Goal: Task Accomplishment & Management: Complete application form

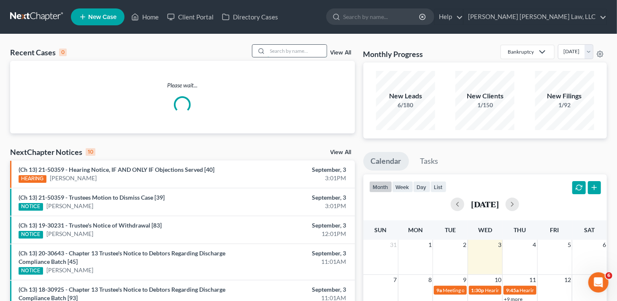
click at [284, 54] on input "search" at bounding box center [296, 51] width 59 height 12
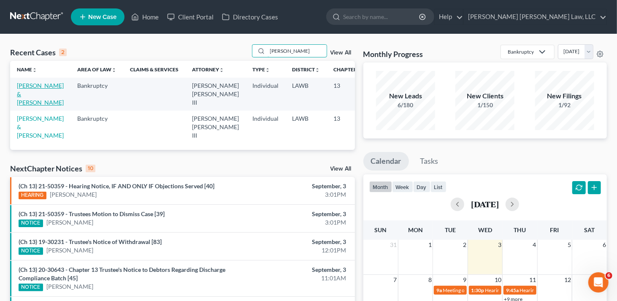
type input "[PERSON_NAME]"
click at [29, 96] on link "[PERSON_NAME] & [PERSON_NAME]" at bounding box center [40, 94] width 47 height 24
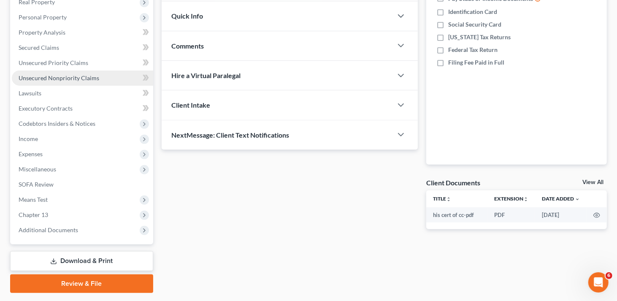
scroll to position [162, 0]
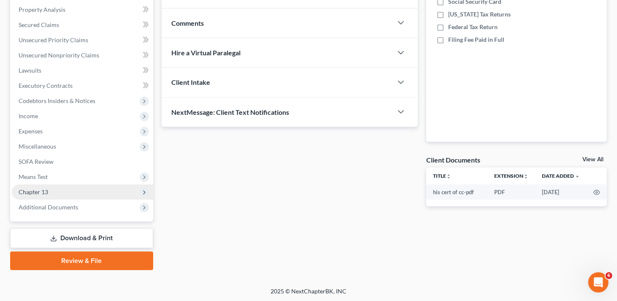
click at [46, 189] on span "Chapter 13" at bounding box center [34, 191] width 30 height 7
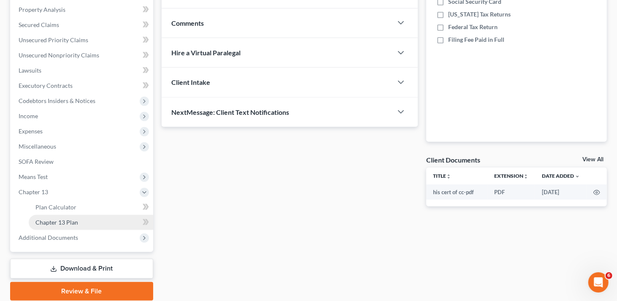
click at [68, 225] on span "Chapter 13 Plan" at bounding box center [56, 221] width 43 height 7
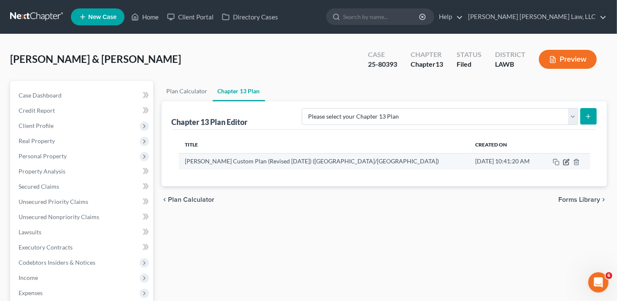
click at [565, 162] on icon "button" at bounding box center [567, 161] width 4 height 4
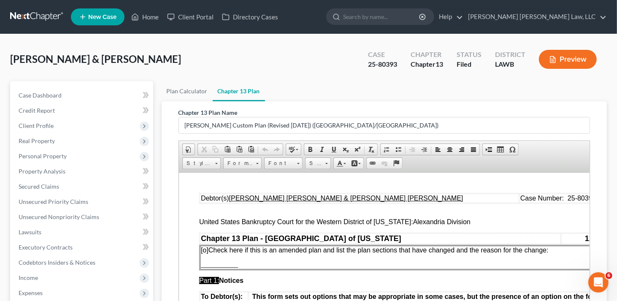
click at [205, 251] on span "[o]" at bounding box center [204, 249] width 8 height 7
click at [557, 252] on p "[X ] Check here if this is an amended plan and list the plan sections that have…" at bounding box center [405, 250] width 411 height 8
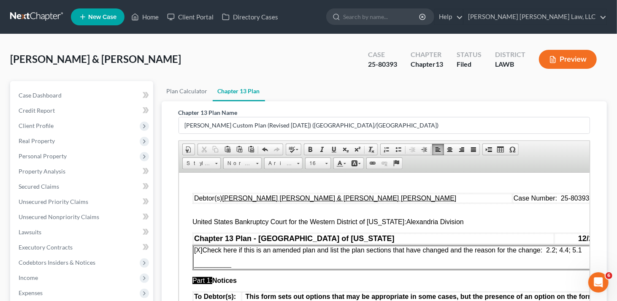
scroll to position [0, 8]
click at [235, 264] on p "___________" at bounding box center [397, 264] width 411 height 8
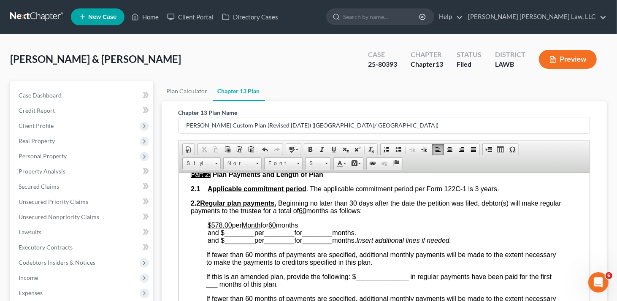
scroll to position [422, 8]
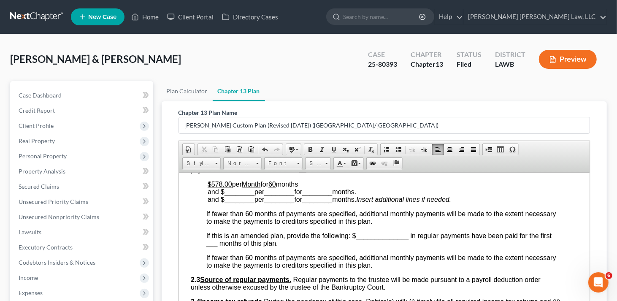
click at [232, 185] on span "per" at bounding box center [237, 183] width 10 height 7
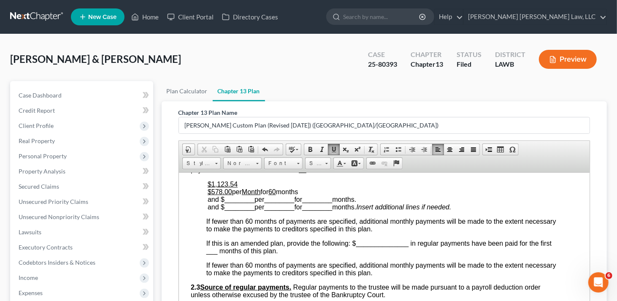
click at [330, 149] on span at bounding box center [333, 149] width 7 height 7
click at [331, 146] on span at bounding box center [333, 149] width 7 height 7
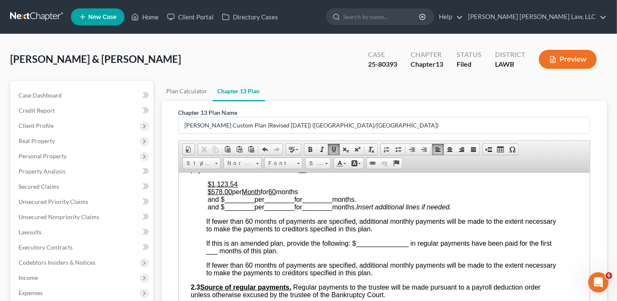
click at [331, 146] on span at bounding box center [333, 149] width 7 height 7
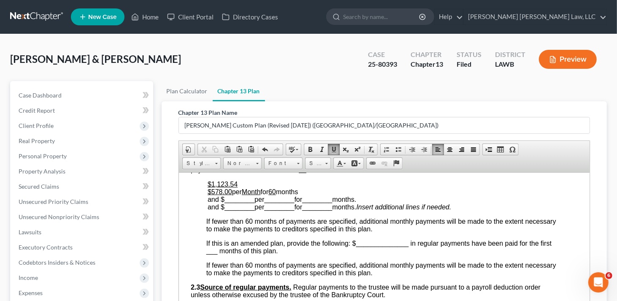
click at [331, 146] on span at bounding box center [333, 149] width 7 height 7
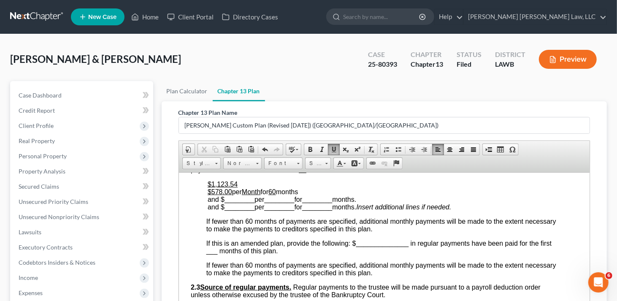
click at [312, 191] on p "$1,123.54 $578.00 per Month for 60 months and $ ________ per ________ for _____…" at bounding box center [383, 195] width 353 height 30
click at [330, 147] on span at bounding box center [333, 149] width 7 height 7
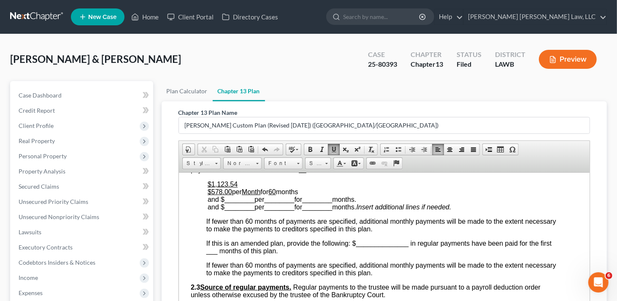
click at [328, 153] on link "Underline" at bounding box center [334, 149] width 12 height 11
click at [297, 183] on p "$1,123.54 $578.00 per Month for 60 months and $ ________ per ________ for _____…" at bounding box center [383, 195] width 353 height 30
click at [328, 151] on link "Underline" at bounding box center [334, 149] width 12 height 11
drag, startPoint x: 238, startPoint y: 185, endPoint x: 322, endPoint y: 184, distance: 83.5
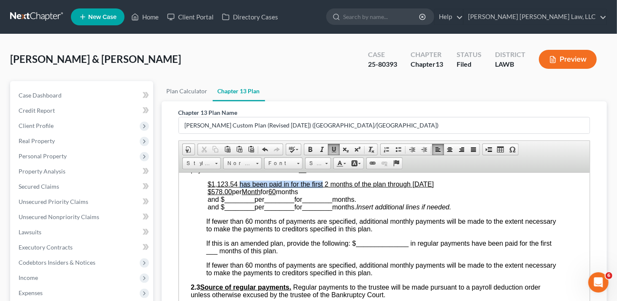
click at [322, 184] on u "$1,123.54 has been paid in for the first 2 months of the plan through [DATE] $5…" at bounding box center [320, 187] width 226 height 15
click at [235, 188] on u "$1,123.54 has been paid in for the first 2 months of the plan through [DATE] $5…" at bounding box center [320, 187] width 226 height 15
drag, startPoint x: 237, startPoint y: 186, endPoint x: 324, endPoint y: 187, distance: 86.5
click at [324, 187] on u "$1,123.54 has been paid in for the first 2 months of the plan through [DATE] $5…" at bounding box center [320, 187] width 226 height 15
click at [331, 148] on span at bounding box center [333, 149] width 7 height 7
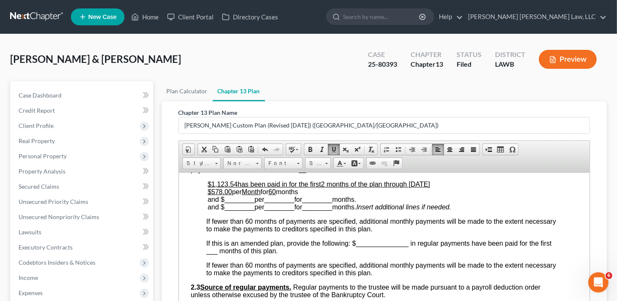
click at [331, 147] on span at bounding box center [333, 149] width 7 height 7
click at [331, 149] on span at bounding box center [333, 149] width 7 height 7
click at [332, 149] on span at bounding box center [333, 149] width 7 height 7
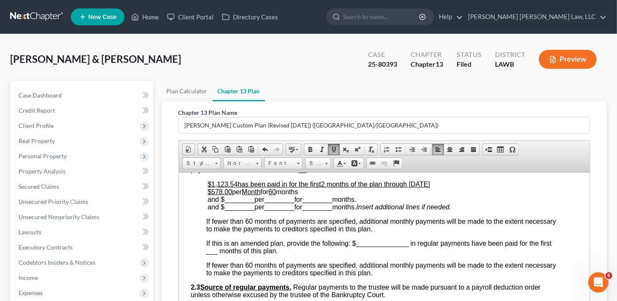
click at [332, 149] on span at bounding box center [333, 149] width 7 height 7
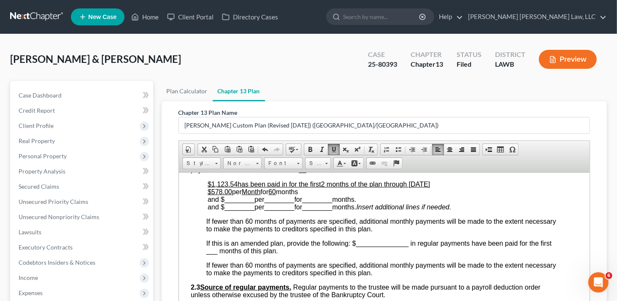
click at [332, 149] on span at bounding box center [333, 149] width 7 height 7
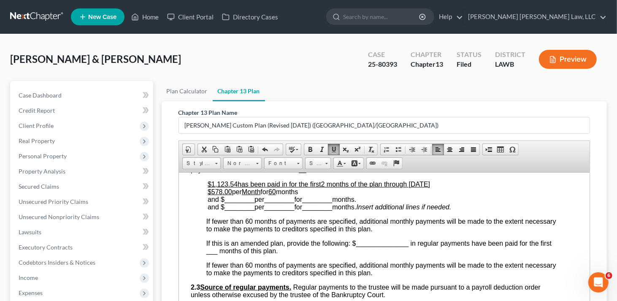
click at [332, 149] on span at bounding box center [333, 149] width 7 height 7
click at [470, 186] on p "$1,123.54 has been paid in for the first 2 months of the plan through [DATE] $5…" at bounding box center [383, 195] width 353 height 30
drag, startPoint x: 203, startPoint y: 185, endPoint x: 453, endPoint y: 186, distance: 249.7
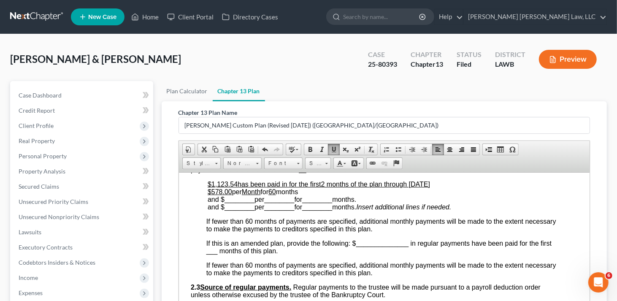
click at [457, 188] on p "$1,123.54 has been paid in for the first 2 months of the plan through [DATE] $5…" at bounding box center [383, 195] width 353 height 30
drag, startPoint x: 237, startPoint y: 186, endPoint x: 321, endPoint y: 188, distance: 84.8
click at [320, 187] on u "has been paid in for the first" at bounding box center [278, 183] width 83 height 7
click at [333, 148] on span at bounding box center [333, 149] width 7 height 7
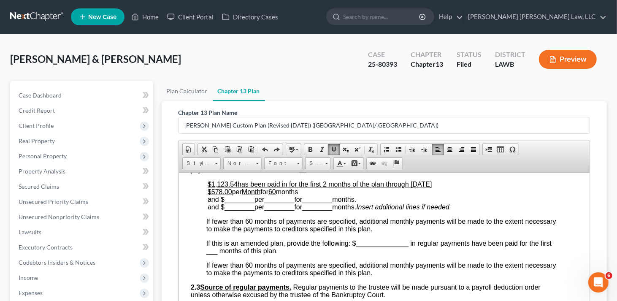
click at [333, 148] on span at bounding box center [333, 149] width 7 height 7
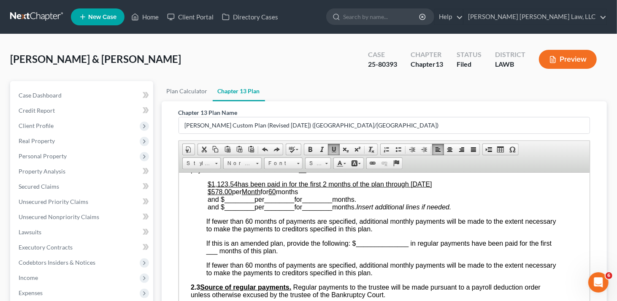
click at [370, 191] on p "$1,123.54 has been paid in for the first 2 months of the plan through [DATE] $5…" at bounding box center [383, 195] width 353 height 30
drag, startPoint x: 451, startPoint y: 186, endPoint x: 205, endPoint y: 186, distance: 246.7
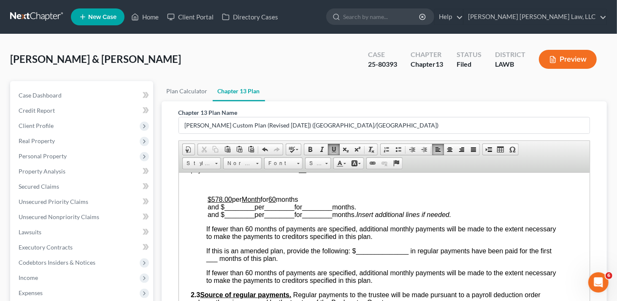
click at [332, 148] on span at bounding box center [333, 149] width 7 height 7
click at [307, 147] on span at bounding box center [310, 149] width 7 height 7
click at [334, 146] on span at bounding box center [333, 149] width 7 height 7
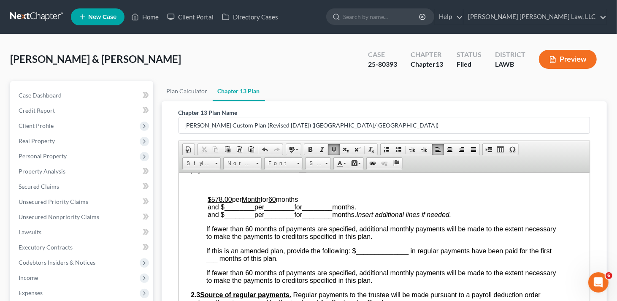
click at [334, 146] on span at bounding box center [333, 149] width 7 height 7
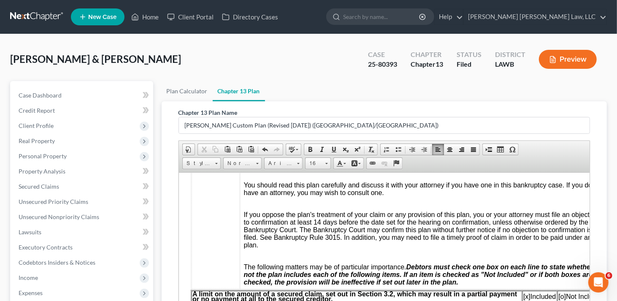
scroll to position [0, 8]
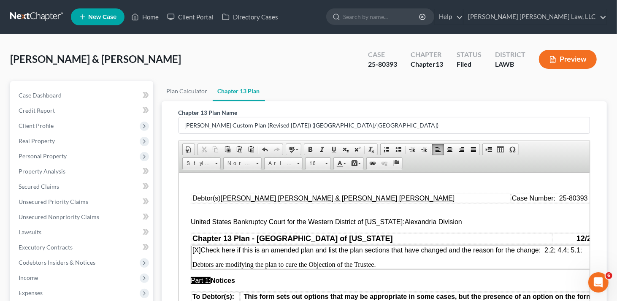
click at [557, 250] on span "[X] Check here if this is an amended plan and list the plan sections that have …" at bounding box center [386, 249] width 389 height 7
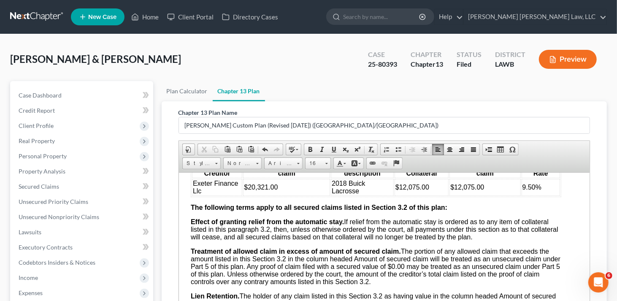
scroll to position [1005, 8]
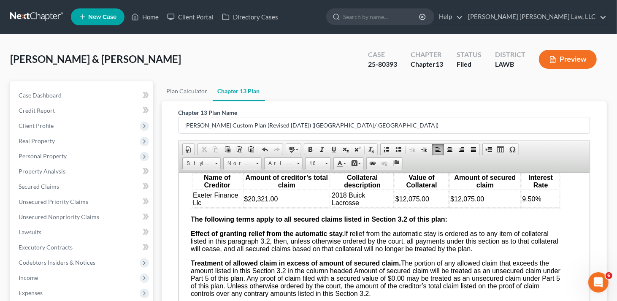
click at [287, 207] on td "$20,321.00" at bounding box center [285, 198] width 87 height 17
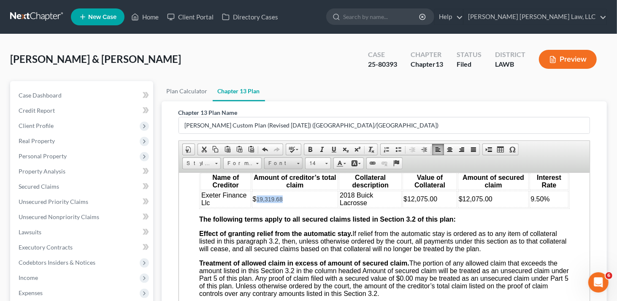
click at [289, 159] on span "Font" at bounding box center [279, 163] width 30 height 11
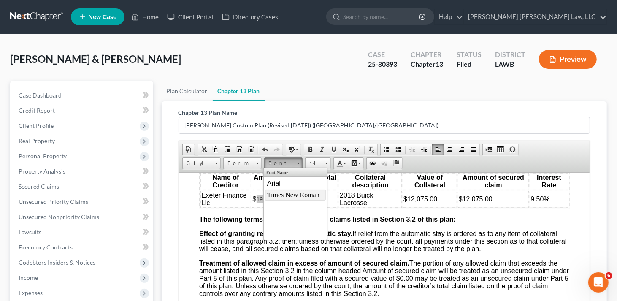
click at [294, 195] on span "Times New Roman" at bounding box center [293, 194] width 52 height 7
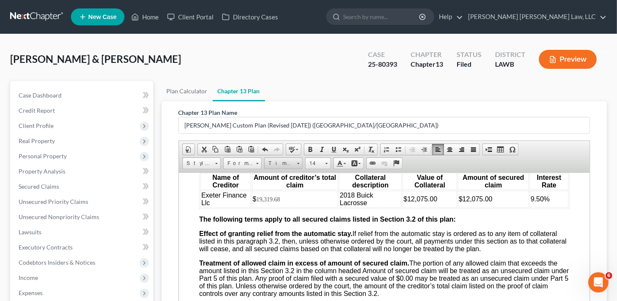
click at [292, 164] on span "Times New Roman" at bounding box center [279, 163] width 30 height 11
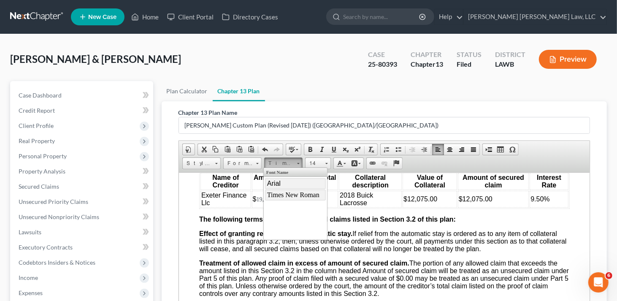
drag, startPoint x: 285, startPoint y: 179, endPoint x: 392, endPoint y: 169, distance: 107.6
click at [285, 180] on link "Arial" at bounding box center [295, 183] width 61 height 11
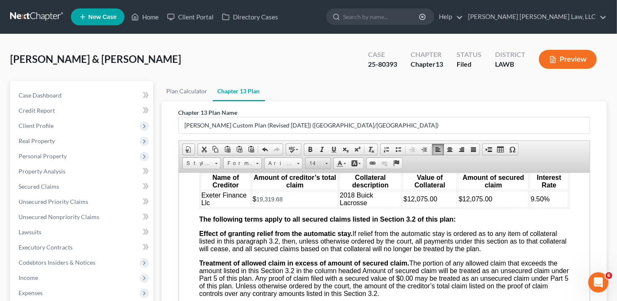
click at [322, 162] on link "14" at bounding box center [318, 163] width 26 height 12
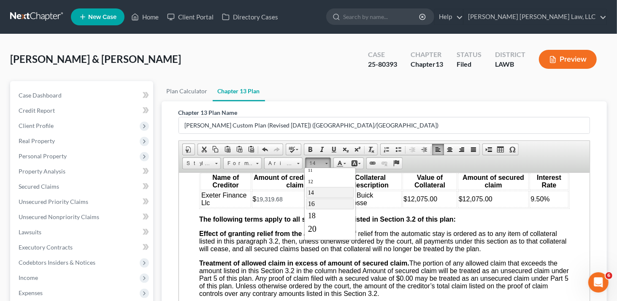
click at [319, 202] on link "16" at bounding box center [329, 203] width 48 height 11
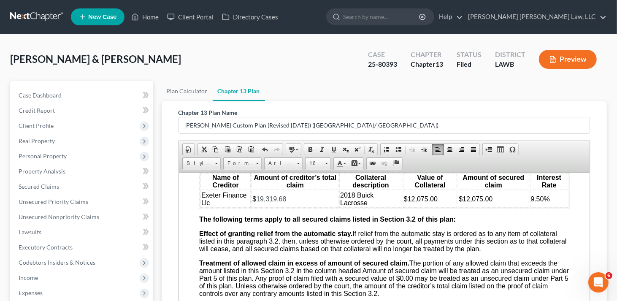
scroll to position [0, 0]
click at [443, 207] on td "$12,075.00" at bounding box center [429, 198] width 54 height 17
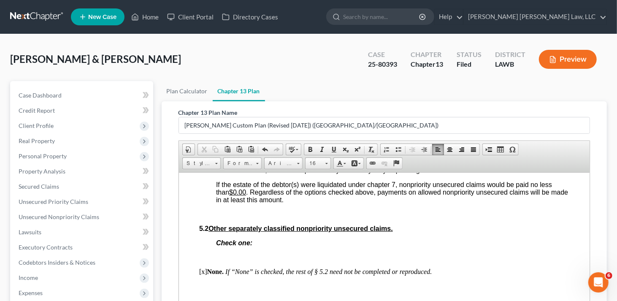
scroll to position [2270, 0]
click at [490, 158] on u "$40,867.00" at bounding box center [473, 154] width 34 height 7
click at [375, 165] on u "$46.15" at bounding box center [364, 161] width 21 height 7
click at [466, 173] on span "Based upon the scheduled unsecured and undersecured claims in the amount of $14…" at bounding box center [388, 162] width 344 height 22
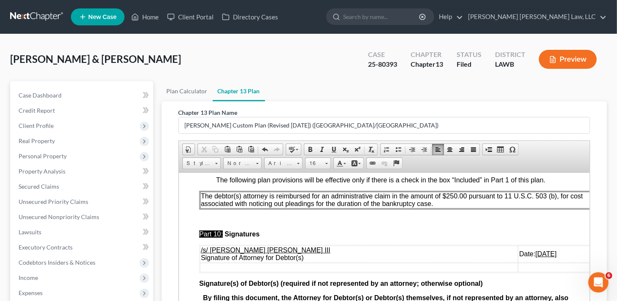
scroll to position [2858, 0]
click at [535, 250] on u "[DATE]" at bounding box center [545, 253] width 21 height 7
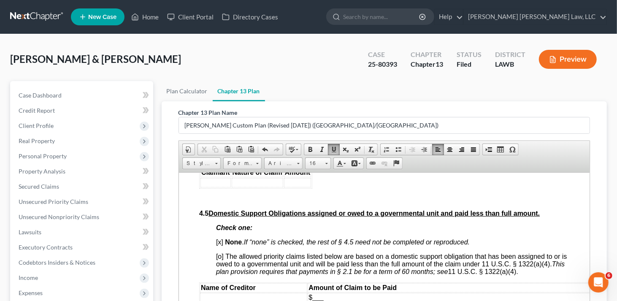
scroll to position [1972, 0]
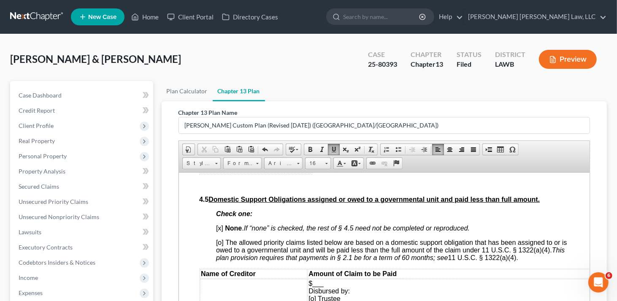
click at [207, 173] on td at bounding box center [215, 168] width 30 height 9
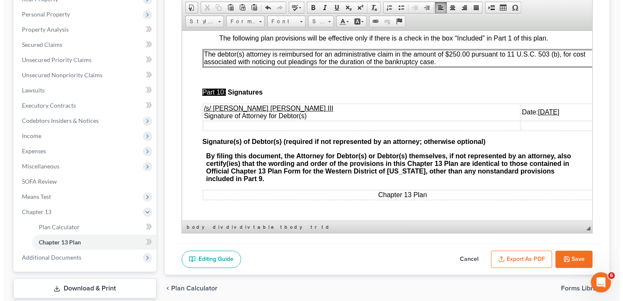
scroll to position [191, 0]
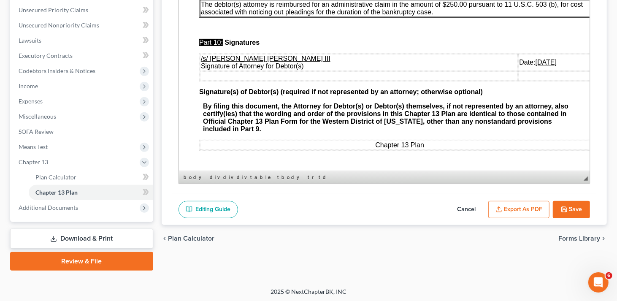
click at [529, 213] on button "Export as PDF" at bounding box center [518, 210] width 61 height 18
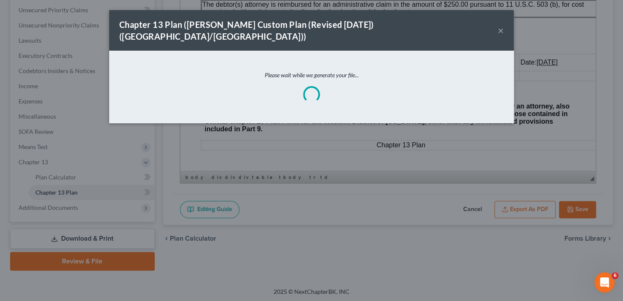
scroll to position [2819, 0]
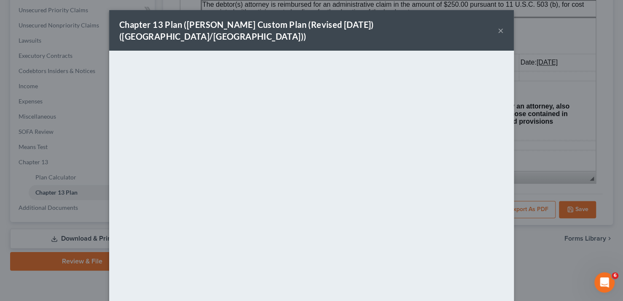
click at [499, 25] on button "×" at bounding box center [501, 30] width 6 height 10
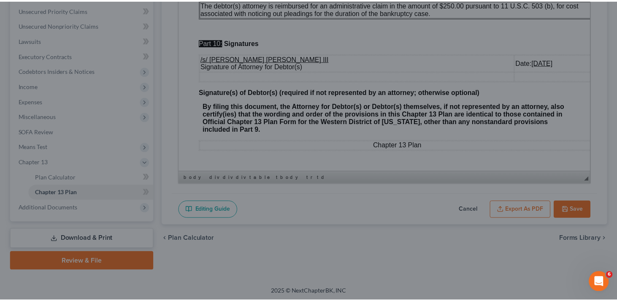
scroll to position [2858, 0]
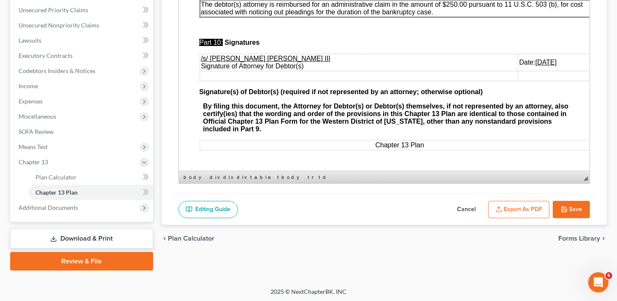
click at [572, 205] on button "Save" at bounding box center [570, 210] width 37 height 18
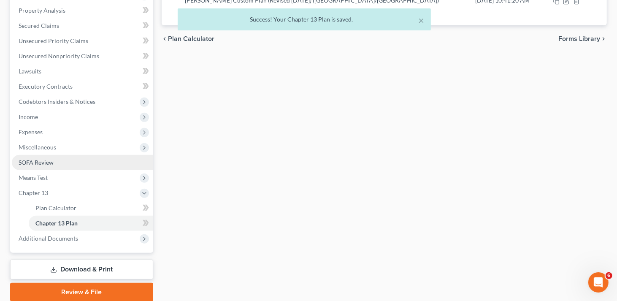
scroll to position [107, 0]
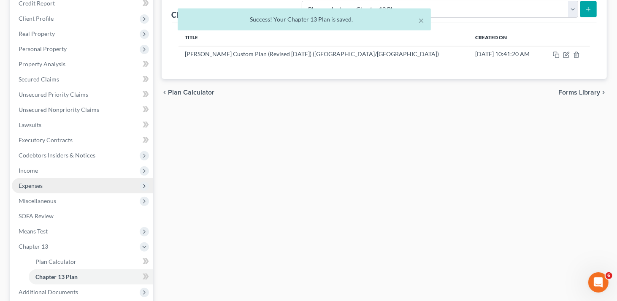
click at [32, 182] on span "Expenses" at bounding box center [31, 185] width 24 height 7
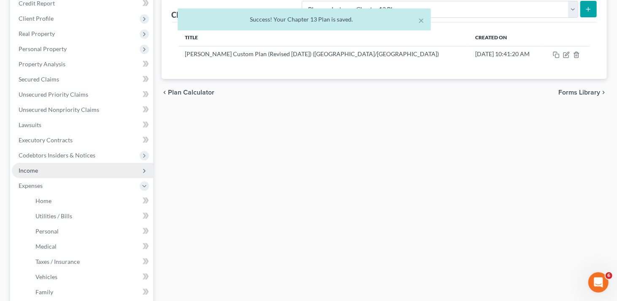
click at [38, 173] on span "Income" at bounding box center [82, 170] width 141 height 15
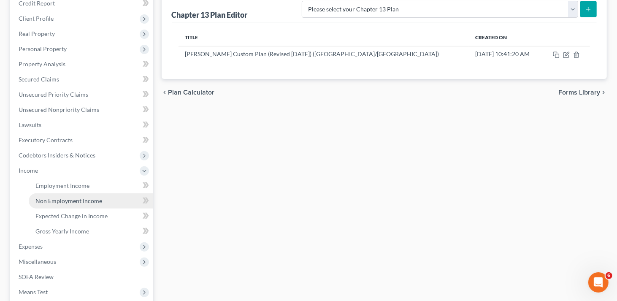
click at [45, 199] on span "Non Employment Income" at bounding box center [68, 200] width 67 height 7
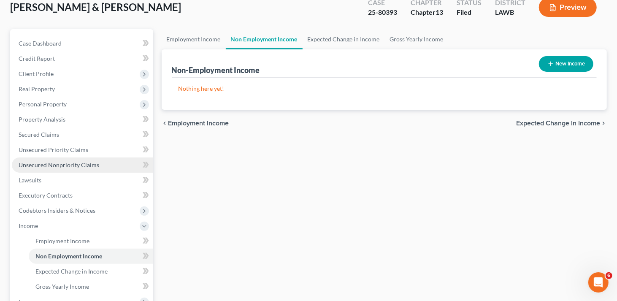
scroll to position [127, 0]
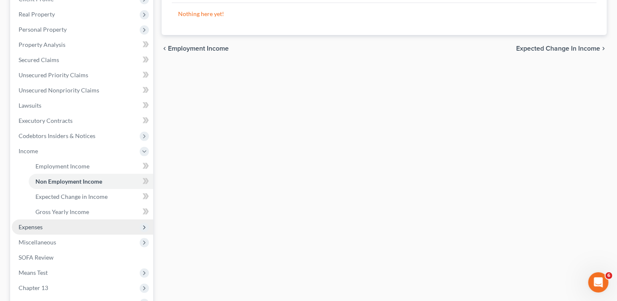
click at [39, 225] on span "Expenses" at bounding box center [31, 226] width 24 height 7
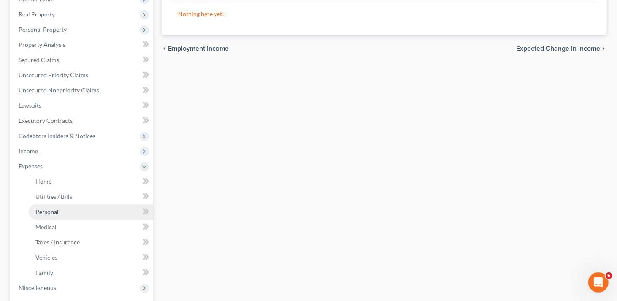
click at [55, 214] on span "Personal" at bounding box center [46, 211] width 23 height 7
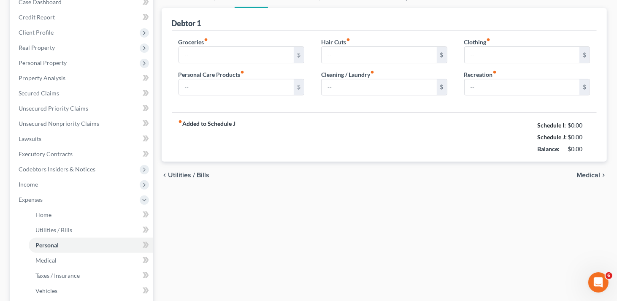
scroll to position [22, 0]
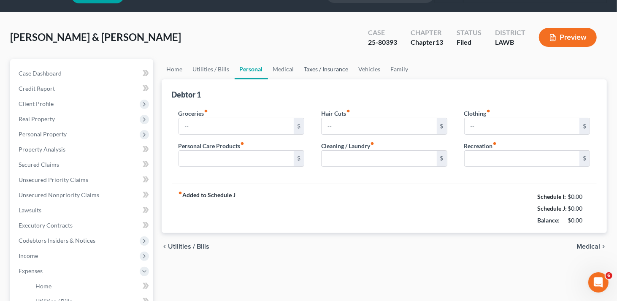
type input "908.30"
type input "191.00"
type input "0.00"
type input "75.00"
type input "281.00"
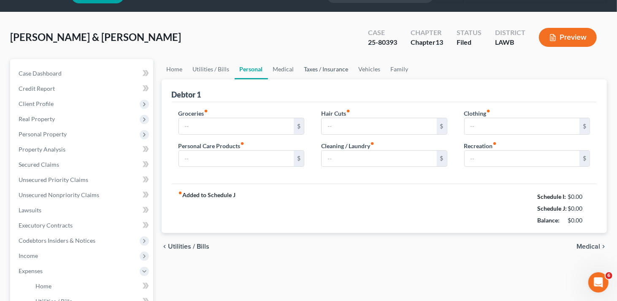
type input "0.00"
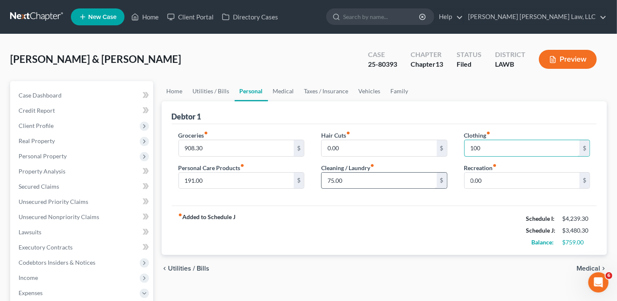
type input "100"
click at [365, 173] on input "75.00" at bounding box center [378, 180] width 115 height 16
type input "35"
click at [221, 177] on input "191.00" at bounding box center [236, 180] width 115 height 16
click at [358, 177] on input "35" at bounding box center [378, 180] width 115 height 16
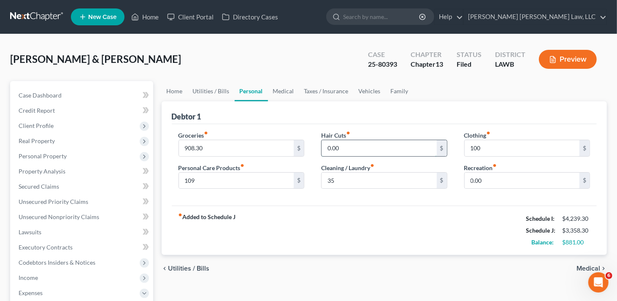
click at [382, 145] on input "0.00" at bounding box center [378, 148] width 115 height 16
click at [494, 180] on input "0.00" at bounding box center [521, 180] width 115 height 16
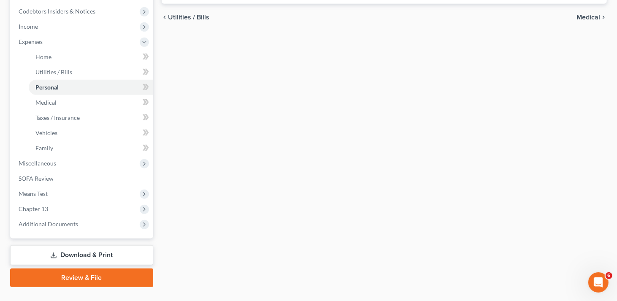
scroll to position [267, 0]
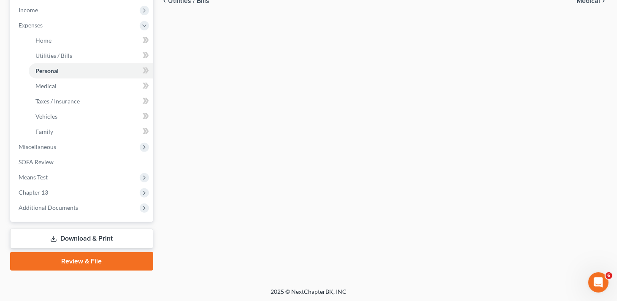
click at [94, 237] on link "Download & Print" at bounding box center [81, 239] width 143 height 20
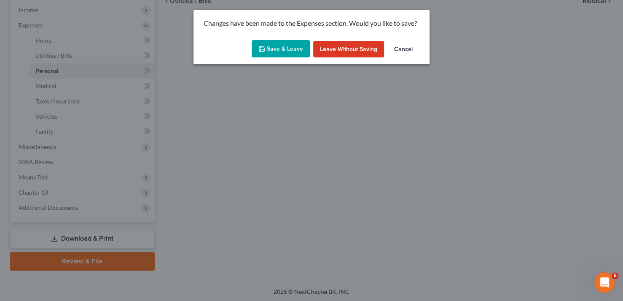
click at [294, 51] on button "Save & Leave" at bounding box center [281, 49] width 58 height 18
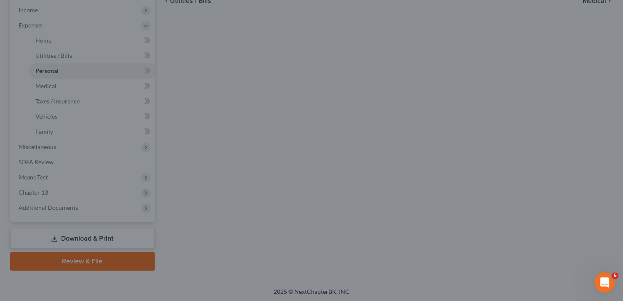
type input "109.00"
type input "35.00"
type input "100.00"
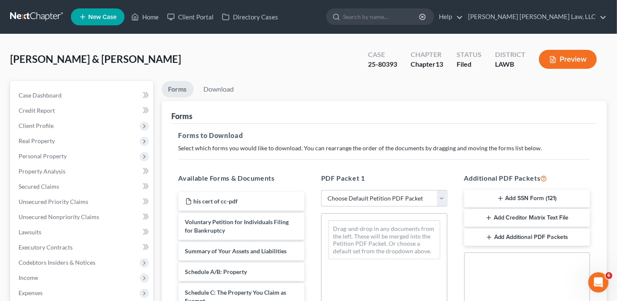
click at [358, 197] on select "Choose Default Petition PDF Packet Complete Bankruptcy Petition (all forms and …" at bounding box center [384, 198] width 126 height 17
select select "2"
click at [321, 190] on select "Choose Default Petition PDF Packet Complete Bankruptcy Petition (all forms and …" at bounding box center [384, 198] width 126 height 17
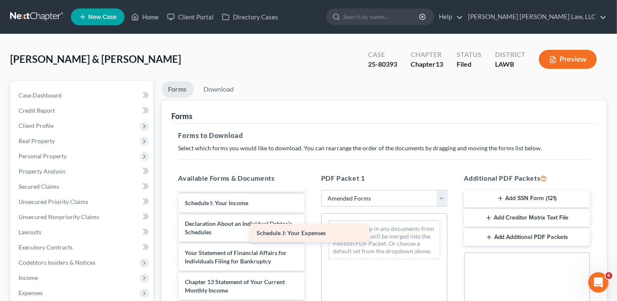
scroll to position [205, 0]
drag, startPoint x: 267, startPoint y: 219, endPoint x: 371, endPoint y: 238, distance: 105.5
click at [311, 238] on div "Schedule J: Your Expenses Voluntary Petition for Individuals Filing for Bankrup…" at bounding box center [242, 204] width 140 height 434
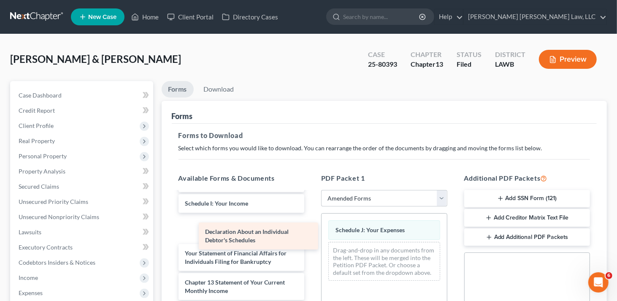
scroll to position [177, 0]
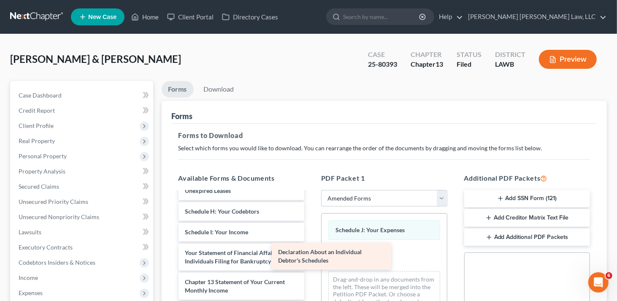
drag, startPoint x: 285, startPoint y: 227, endPoint x: 378, endPoint y: 256, distance: 97.6
click at [311, 256] on div "Declaration About an Individual Debtor's Schedules Voluntary Petition for Indiv…" at bounding box center [242, 217] width 140 height 404
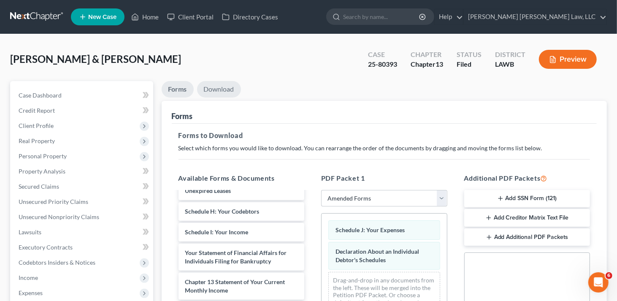
click at [230, 88] on link "Download" at bounding box center [219, 89] width 44 height 16
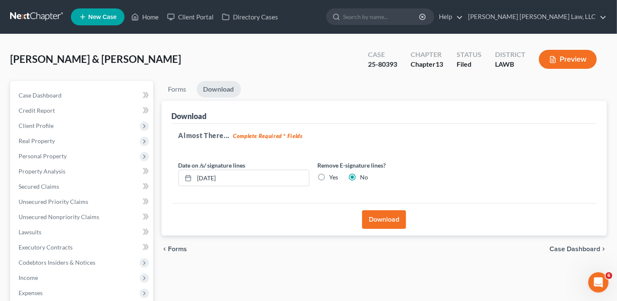
click at [388, 221] on button "Download" at bounding box center [384, 219] width 44 height 19
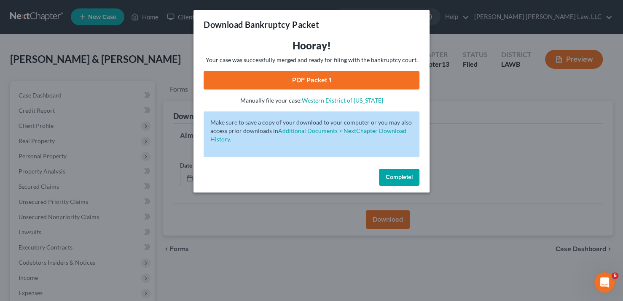
click at [351, 75] on link "PDF Packet 1" at bounding box center [312, 80] width 216 height 19
click at [394, 175] on span "Complete!" at bounding box center [399, 176] width 27 height 7
